Goal: Task Accomplishment & Management: Complete application form

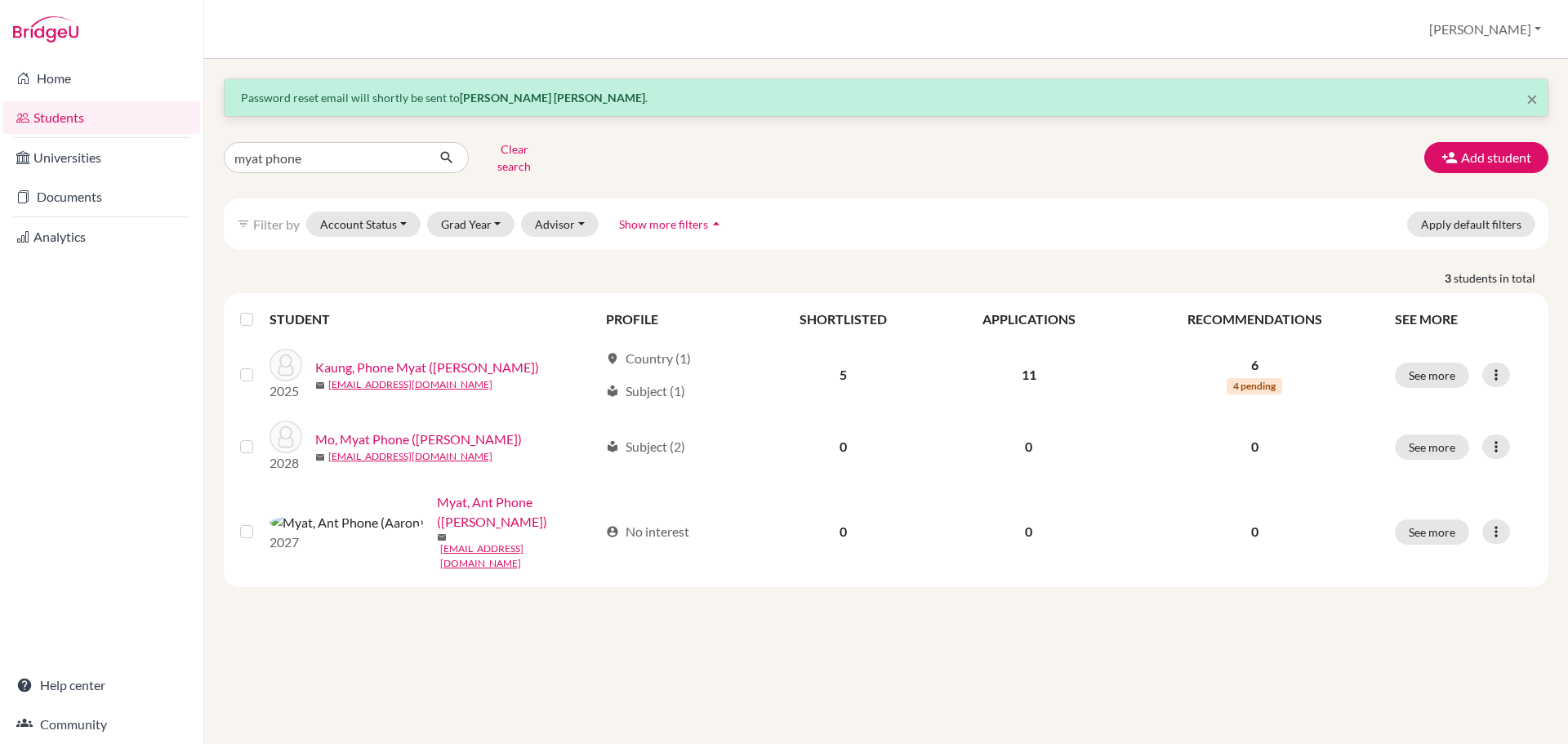
drag, startPoint x: 0, startPoint y: 0, endPoint x: 341, endPoint y: 157, distance: 375.4
click at [341, 157] on input "myat phone" at bounding box center [325, 157] width 203 height 31
type input "putter"
click button "submit" at bounding box center [447, 157] width 43 height 31
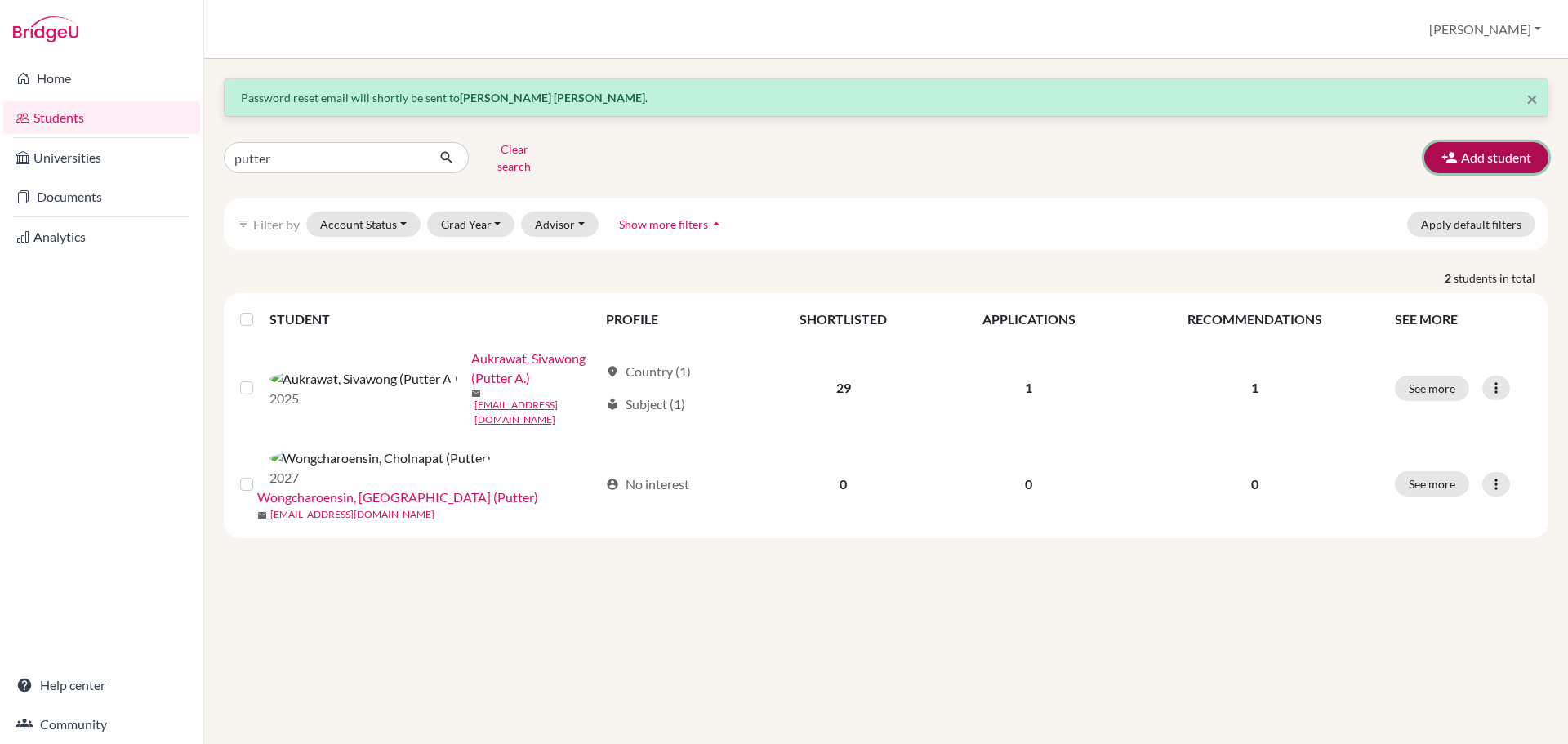
click at [1484, 153] on button "Add student" at bounding box center [1487, 157] width 124 height 31
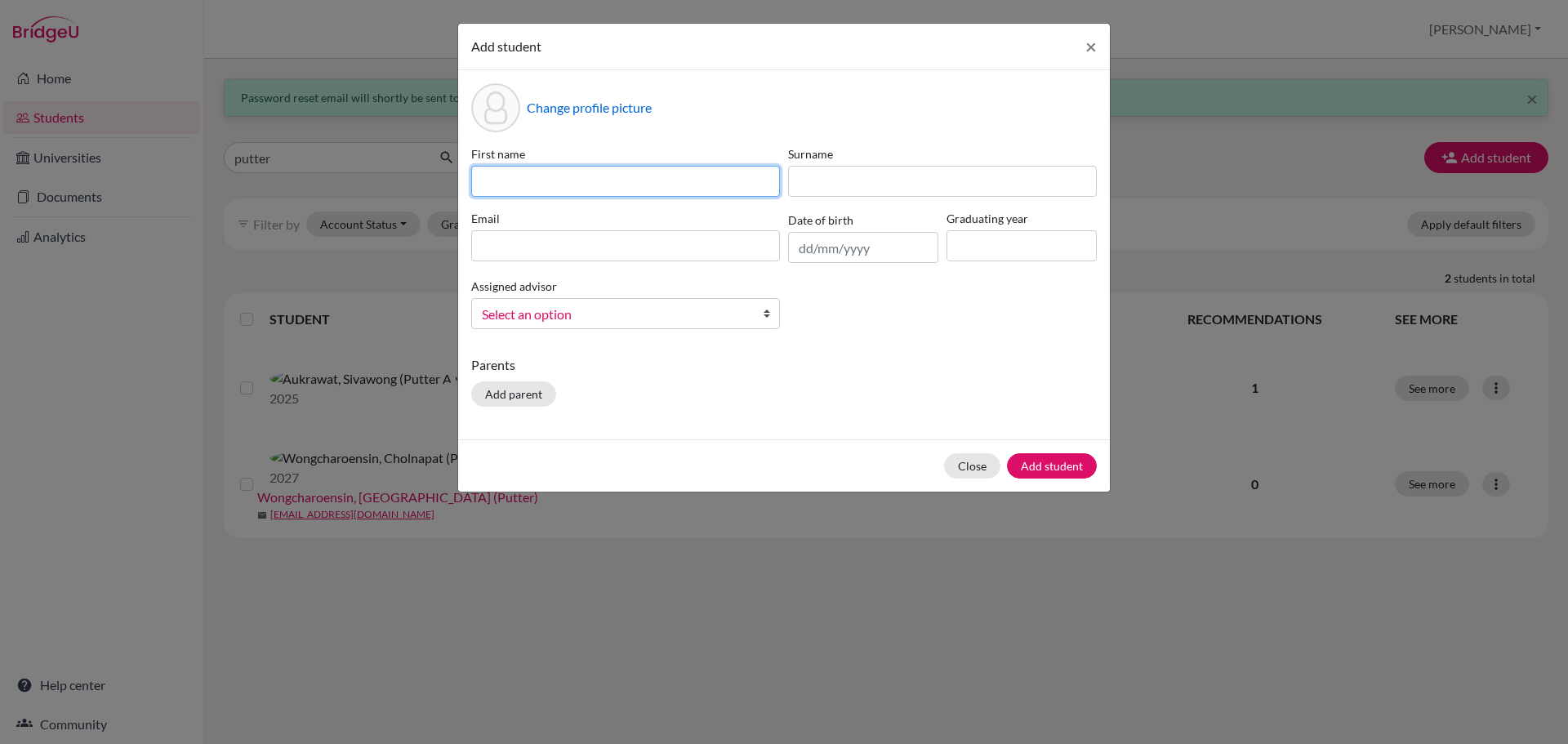
click at [574, 173] on input at bounding box center [626, 180] width 309 height 31
paste input "Rutpuwit"
type input "Rutpuwit (Putter R.)"
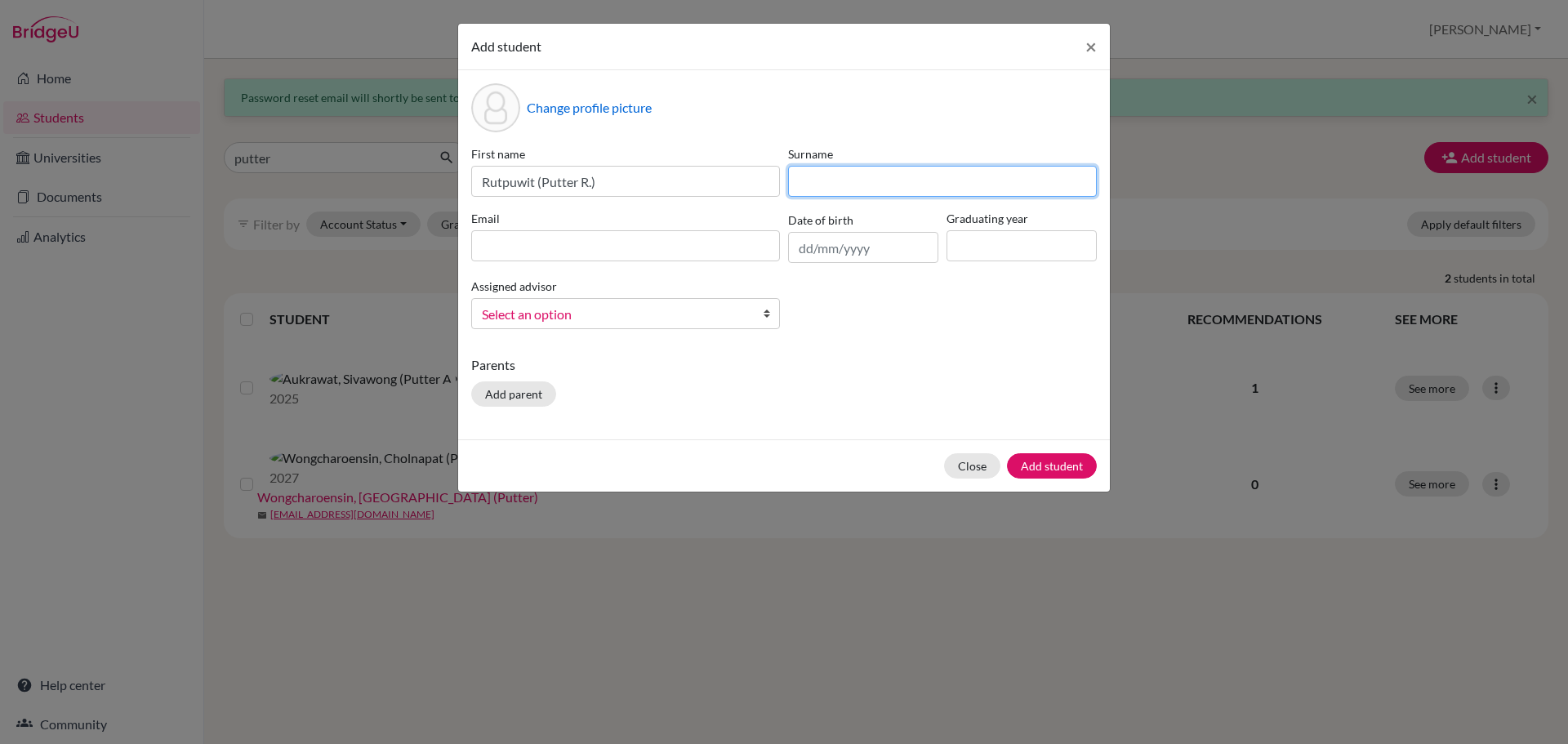
click at [842, 190] on input at bounding box center [942, 180] width 309 height 31
paste input "Pongpipatrapakin"
type input "Pongpipatrapakin"
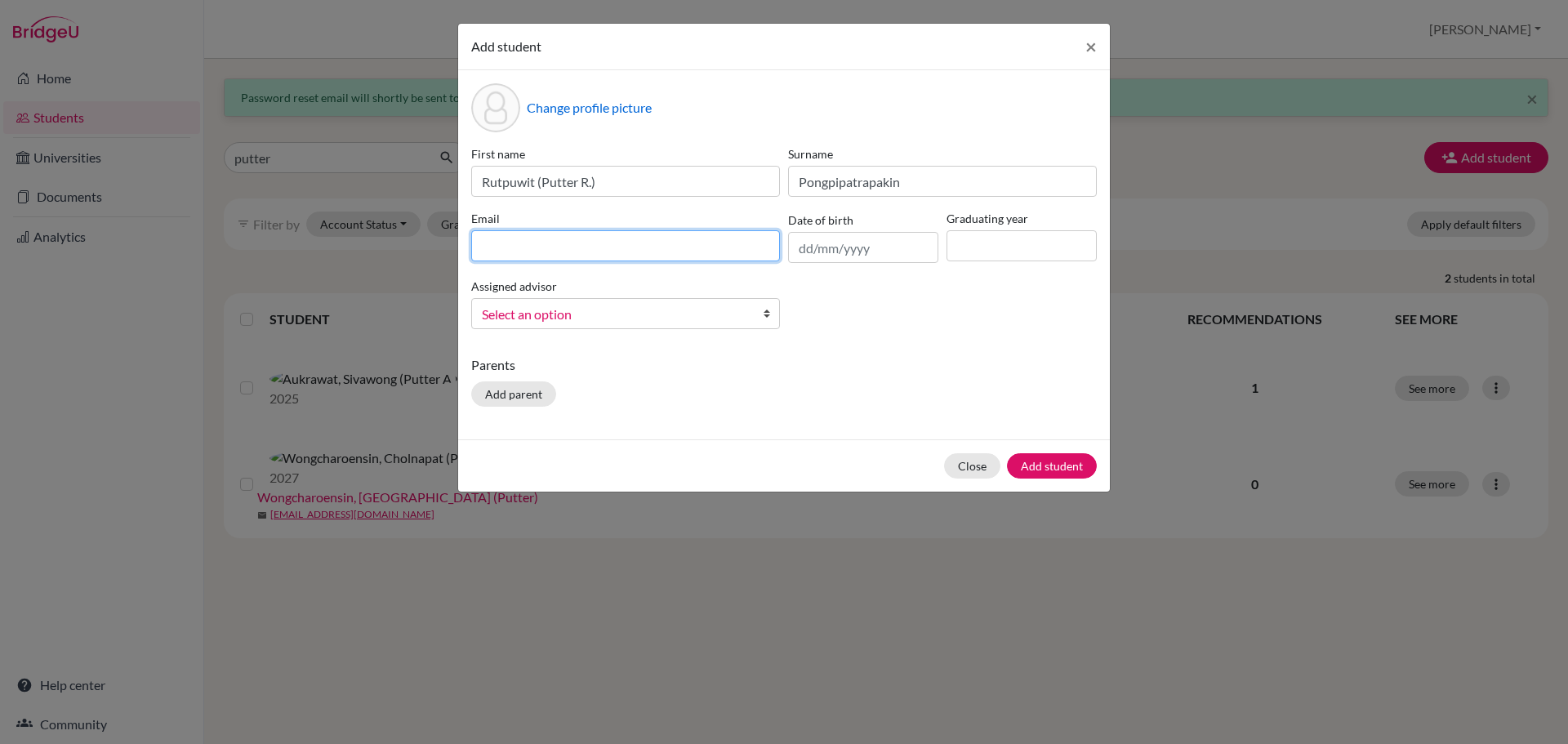
click at [637, 255] on input at bounding box center [626, 245] width 309 height 31
paste input "[EMAIL_ADDRESS][DOMAIN_NAME]"
type input "[EMAIL_ADDRESS][DOMAIN_NAME]"
click at [823, 262] on input "text" at bounding box center [864, 247] width 150 height 31
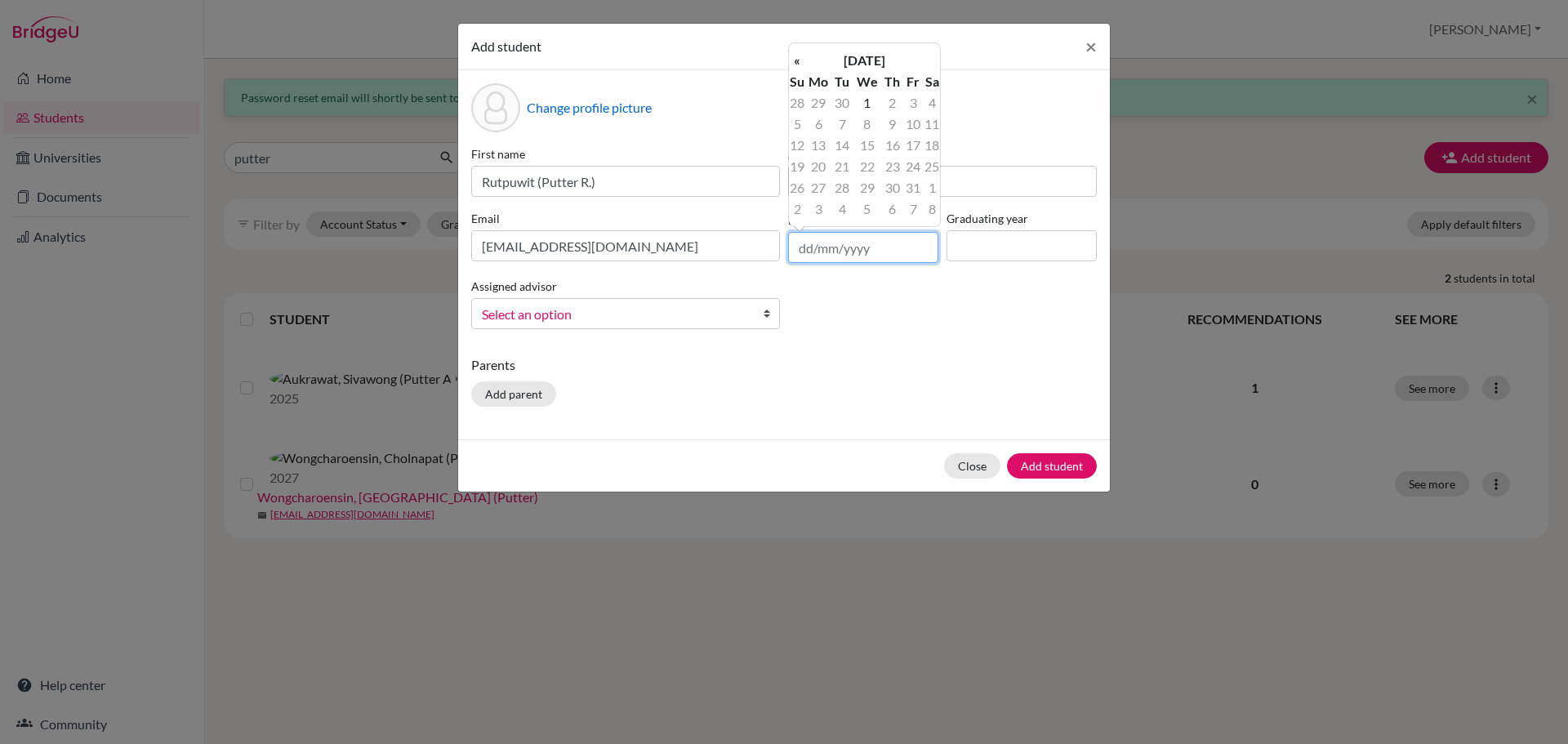
paste input "[DATE]"
click at [834, 248] on input "[DATE]" at bounding box center [864, 247] width 150 height 31
type input "[DATE]"
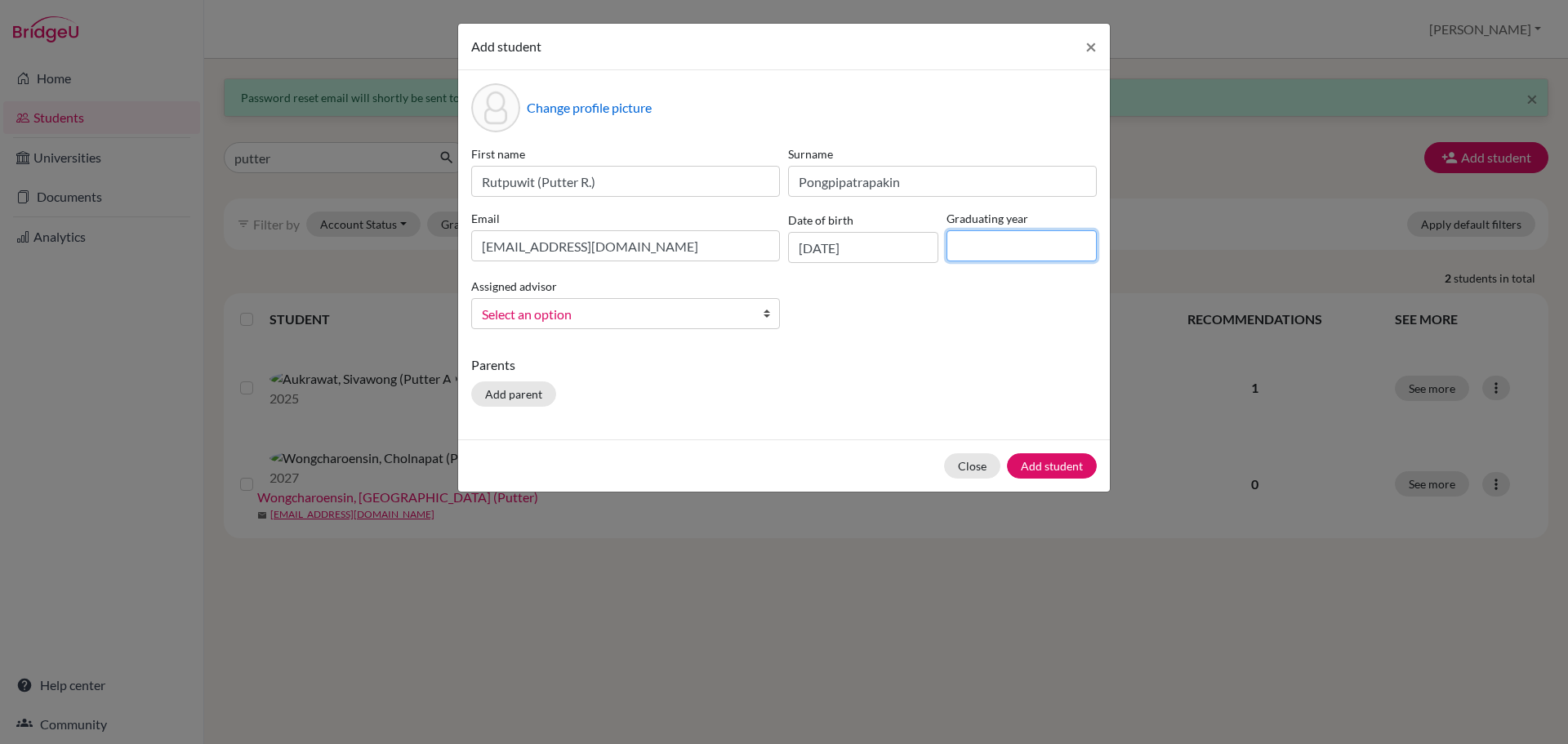
click at [1049, 259] on input at bounding box center [1022, 245] width 150 height 31
type input "2028"
click at [972, 366] on p "Parents" at bounding box center [784, 364] width 626 height 19
click at [703, 339] on div "First name Rutpuwit ([PERSON_NAME]) Surname [PERSON_NAME] Email [EMAIL_ADDRESS]…" at bounding box center [784, 243] width 634 height 196
click at [666, 306] on span "Select an option" at bounding box center [615, 314] width 266 height 21
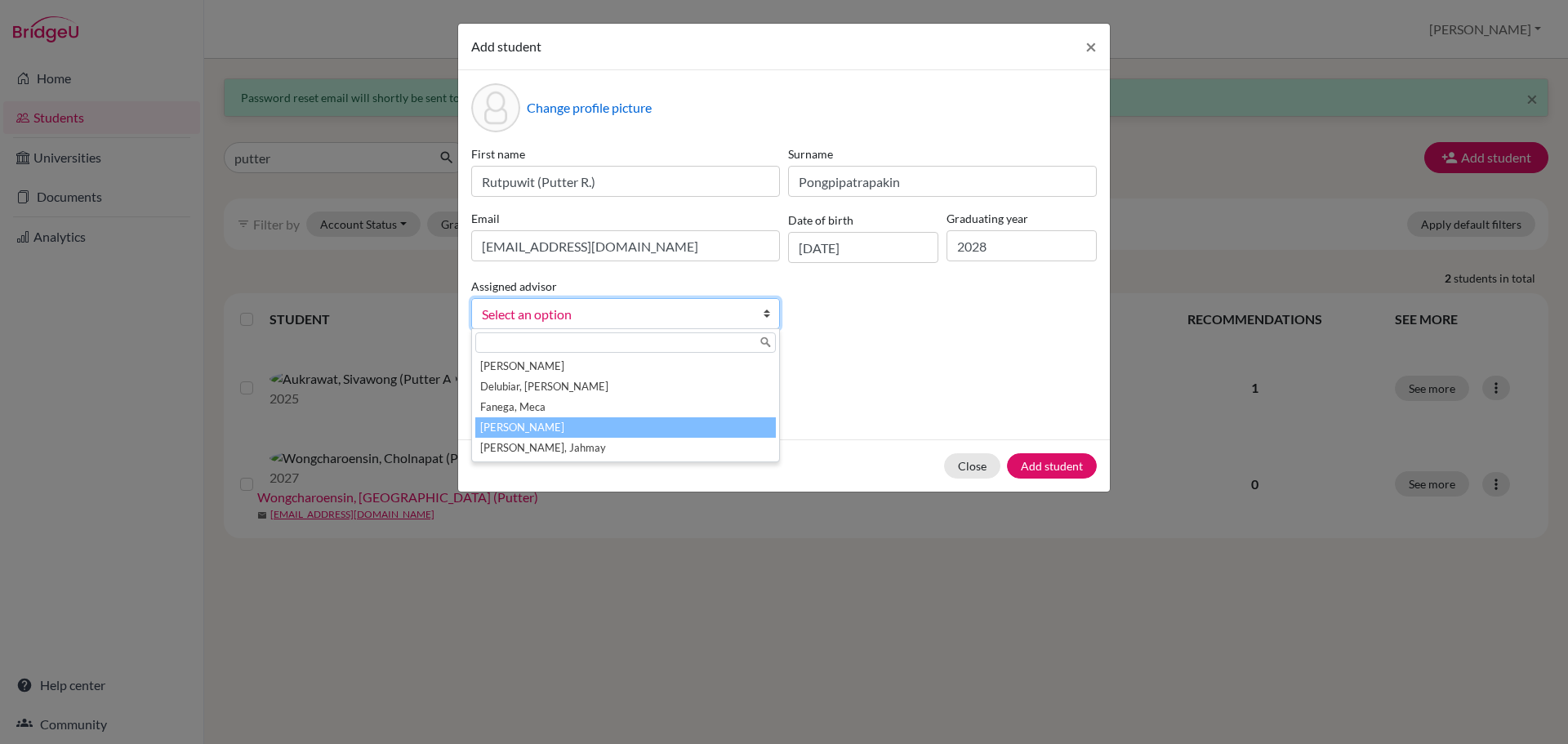
click at [590, 428] on li "[PERSON_NAME]" at bounding box center [626, 427] width 301 height 20
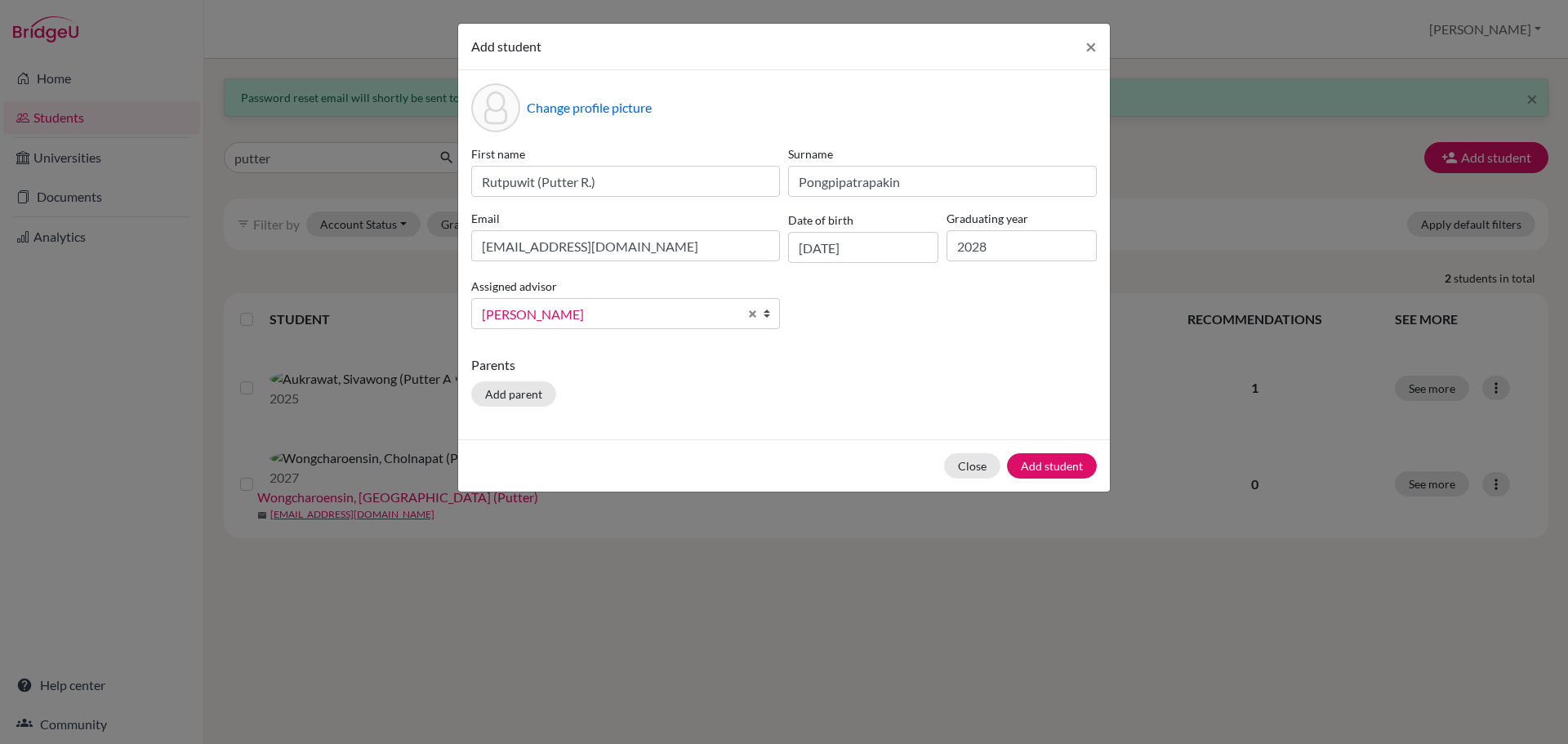
click at [930, 402] on div "Parents Add parent" at bounding box center [784, 384] width 626 height 58
click at [1046, 466] on button "Add student" at bounding box center [1052, 465] width 90 height 26
